Goal: Task Accomplishment & Management: Use online tool/utility

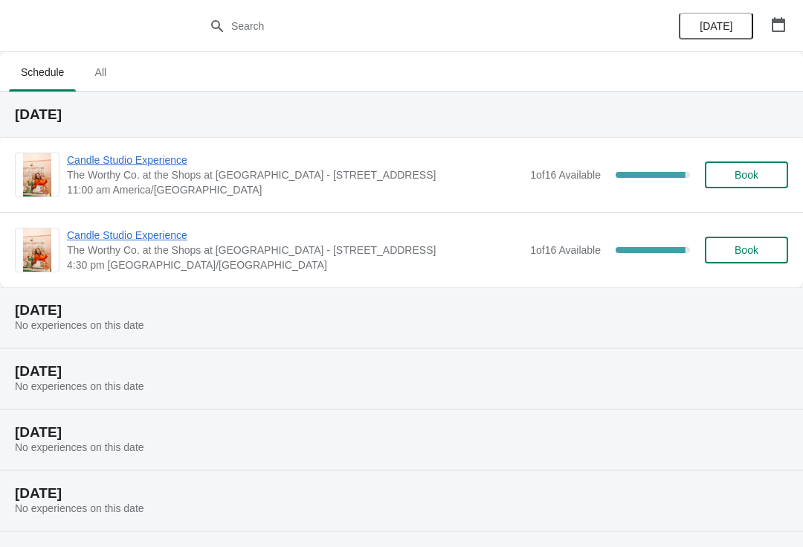
click at [149, 167] on span "Candle Studio Experience" at bounding box center [295, 159] width 456 height 15
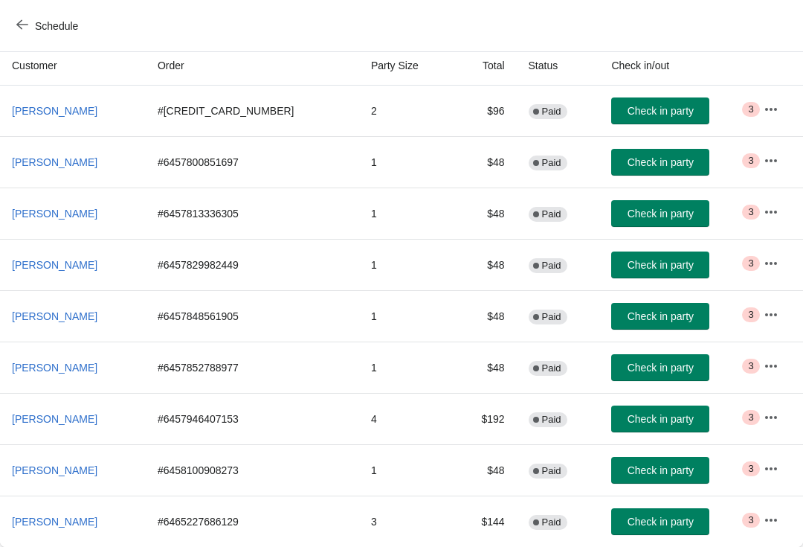
scroll to position [161, 0]
click at [638, 527] on span "Check in party" at bounding box center [661, 521] width 66 height 12
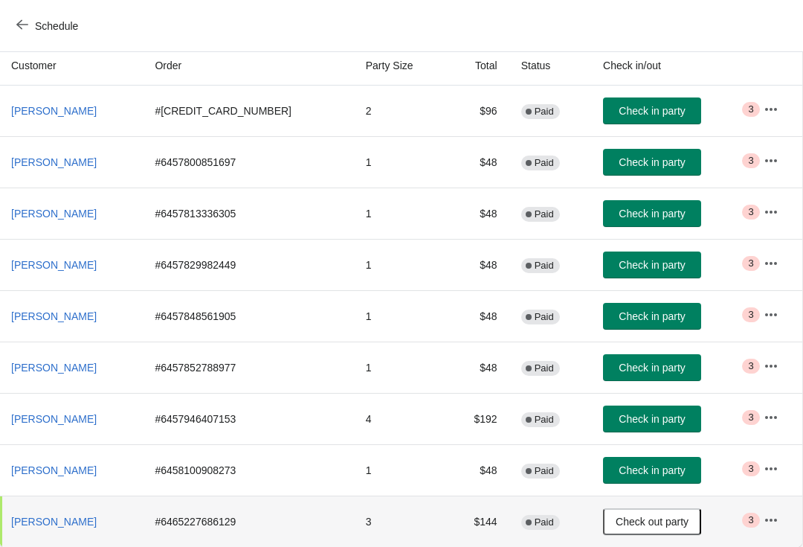
scroll to position [161, 1]
click at [660, 315] on span "Check in party" at bounding box center [652, 316] width 66 height 12
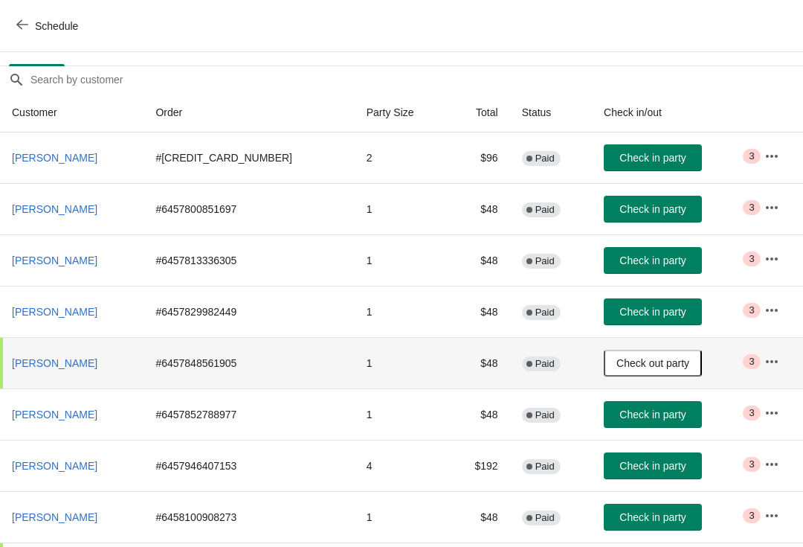
scroll to position [115, 0]
click at [651, 155] on span "Check in party" at bounding box center [653, 158] width 66 height 12
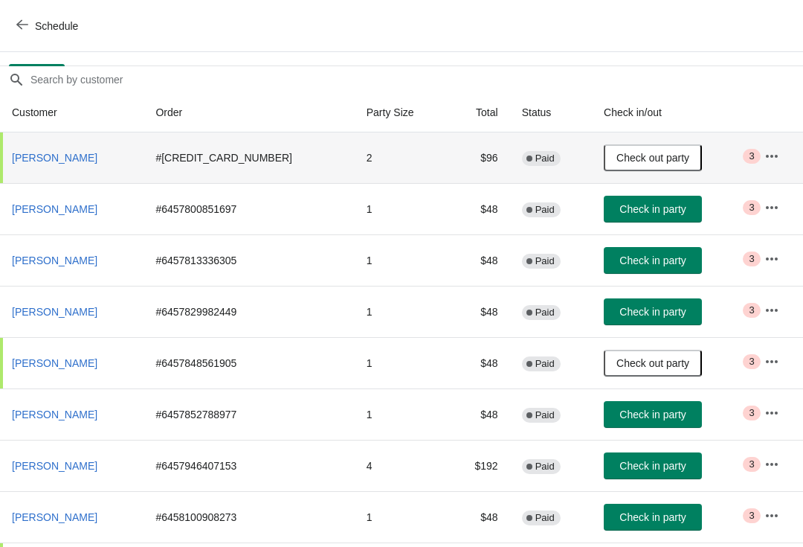
click at [636, 303] on button "Check in party" at bounding box center [653, 311] width 98 height 27
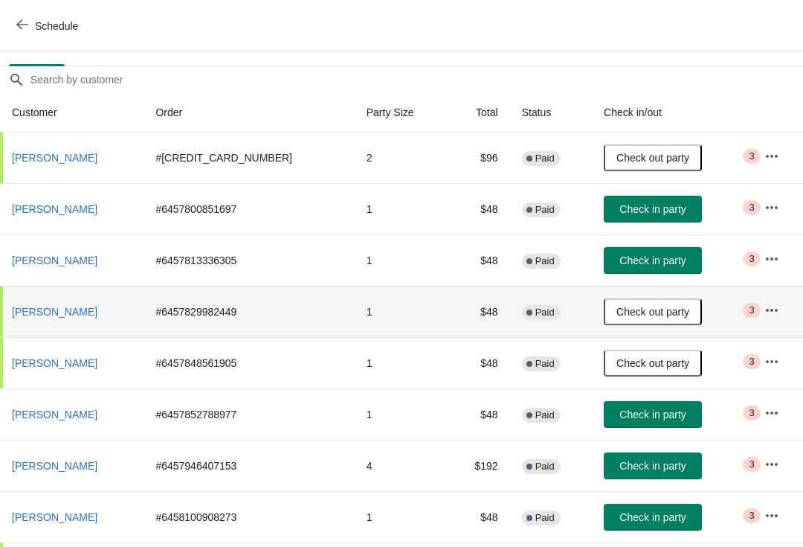
click at [641, 512] on span "Check in party" at bounding box center [653, 517] width 66 height 12
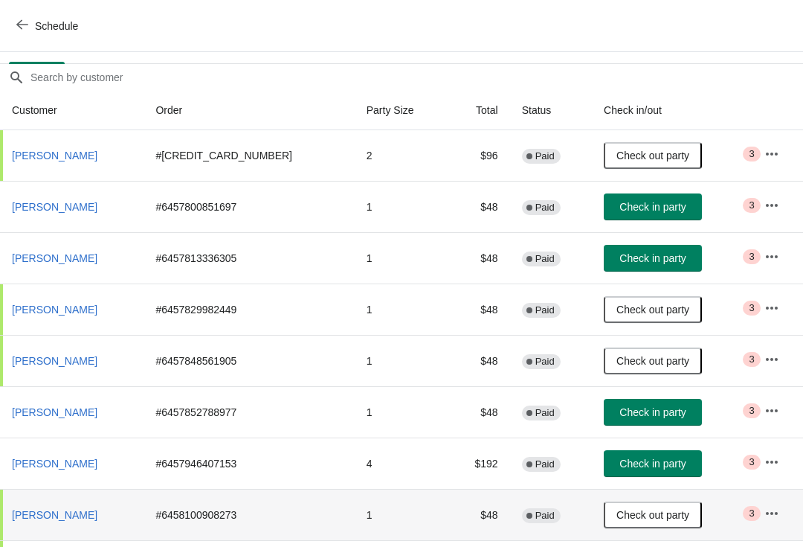
scroll to position [117, 0]
click at [654, 252] on span "Check in party" at bounding box center [653, 258] width 66 height 12
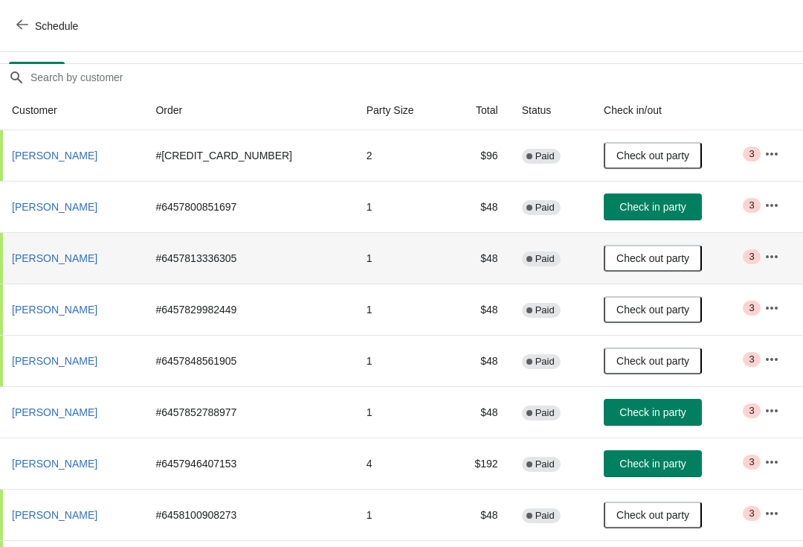
click at [670, 253] on span "Check out party" at bounding box center [653, 258] width 73 height 12
click at [652, 260] on span "Check in party" at bounding box center [653, 258] width 66 height 12
click at [646, 201] on span "Check in party" at bounding box center [653, 207] width 66 height 12
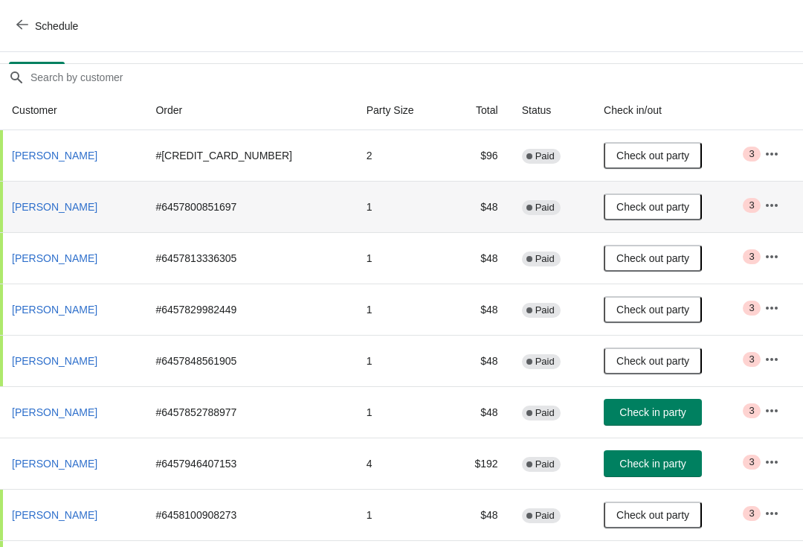
click at [641, 409] on span "Check in party" at bounding box center [653, 412] width 66 height 12
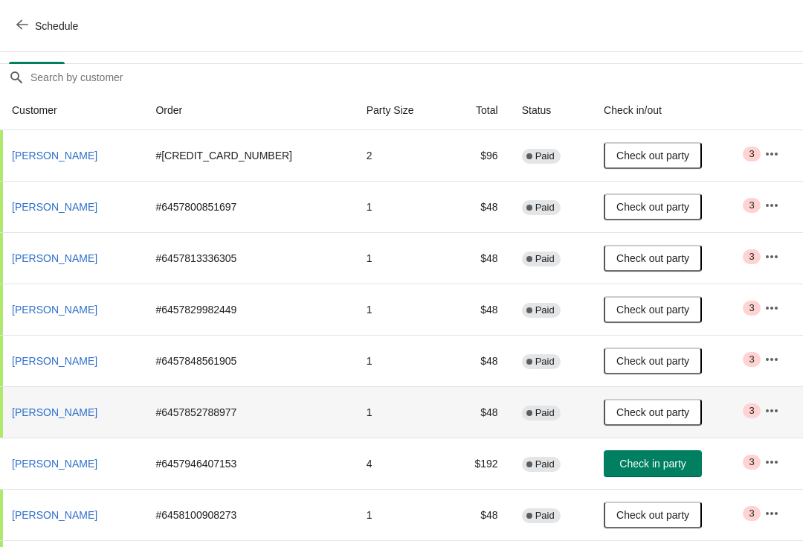
click at [659, 468] on span "Check in party" at bounding box center [653, 463] width 66 height 12
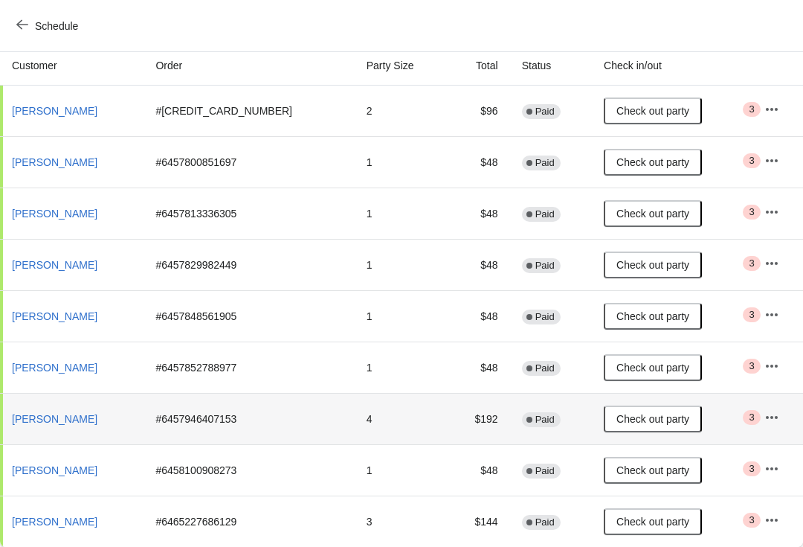
scroll to position [161, 0]
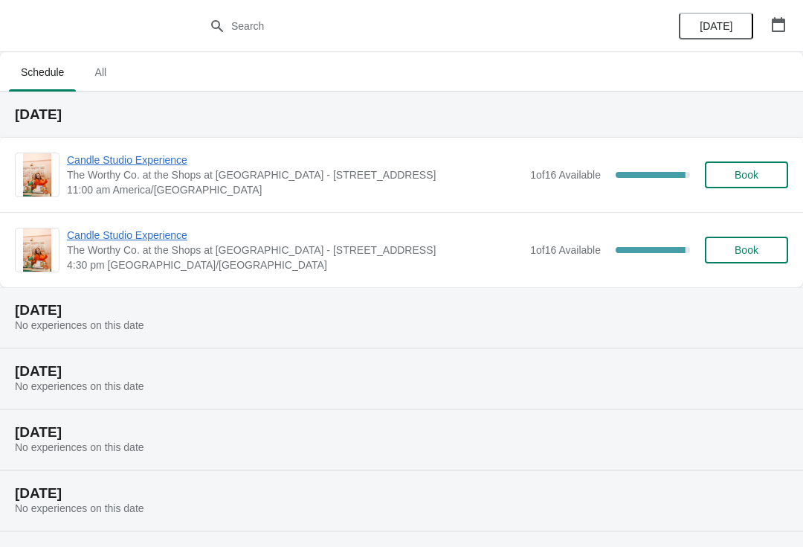
click at [767, 178] on span "Book" at bounding box center [746, 175] width 57 height 12
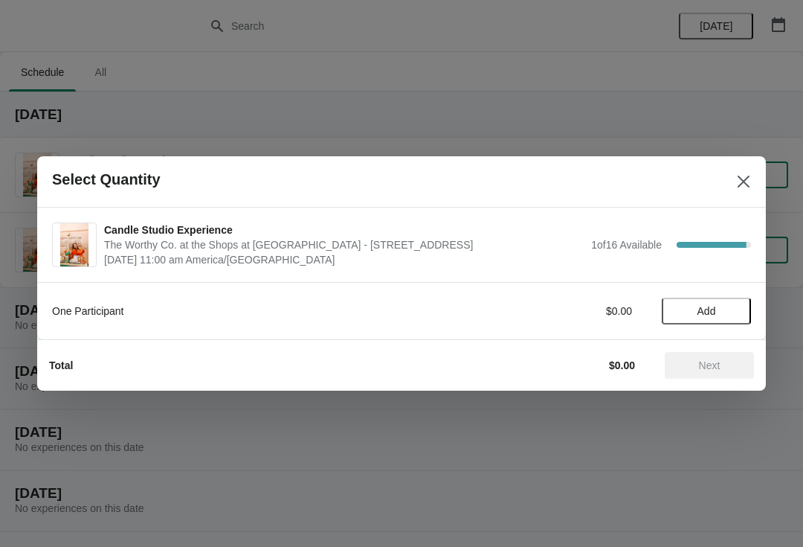
click at [220, 237] on span "The Worthy Co. at the Shops at [GEOGRAPHIC_DATA] - [STREET_ADDRESS]" at bounding box center [344, 244] width 480 height 15
click at [394, 109] on div at bounding box center [401, 273] width 803 height 547
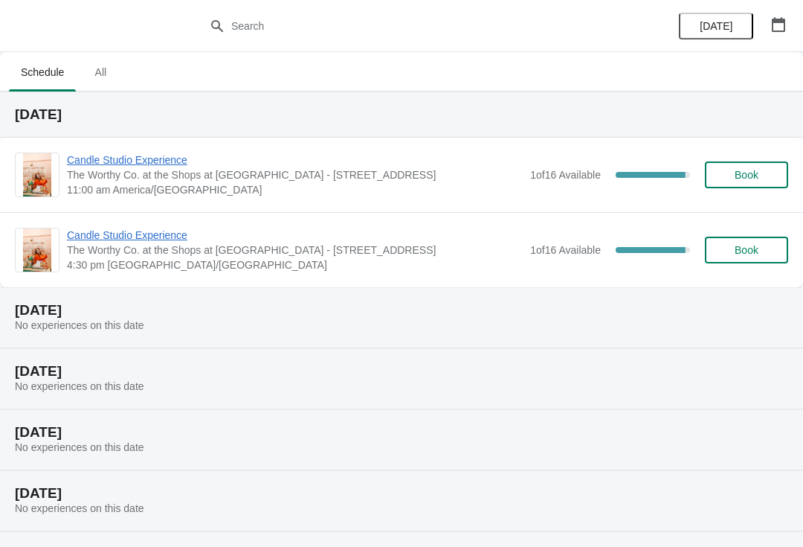
click at [131, 157] on span "Candle Studio Experience" at bounding box center [295, 159] width 456 height 15
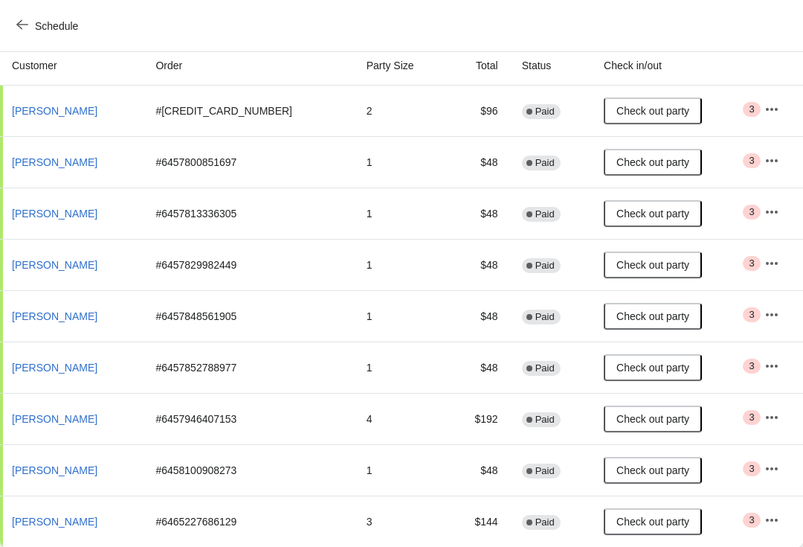
scroll to position [161, 0]
